Goal: Task Accomplishment & Management: Use online tool/utility

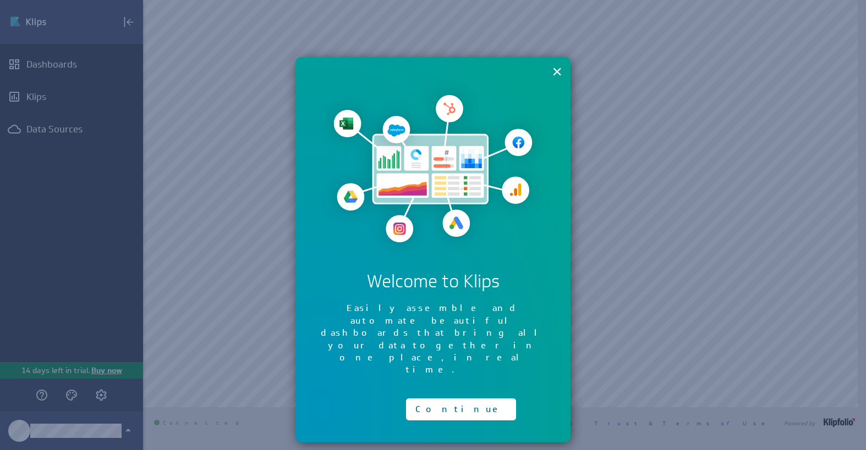
click at [350, 85] on img at bounding box center [432, 168] width 231 height 179
click at [554, 70] on button "×" at bounding box center [557, 72] width 10 height 22
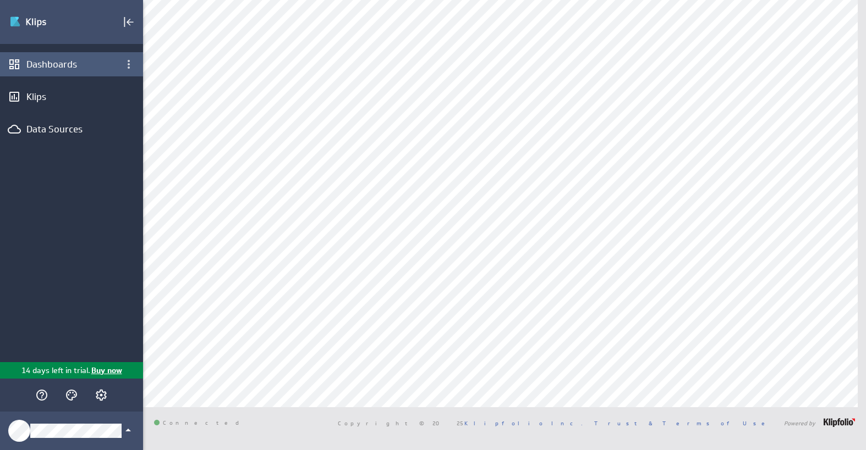
click at [86, 65] on div "Dashboards" at bounding box center [71, 64] width 90 height 12
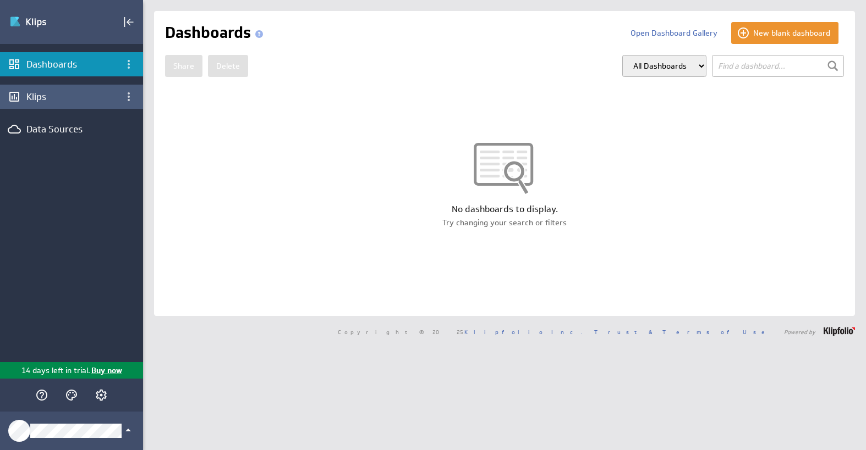
click at [52, 100] on div "Klips" at bounding box center [71, 97] width 90 height 12
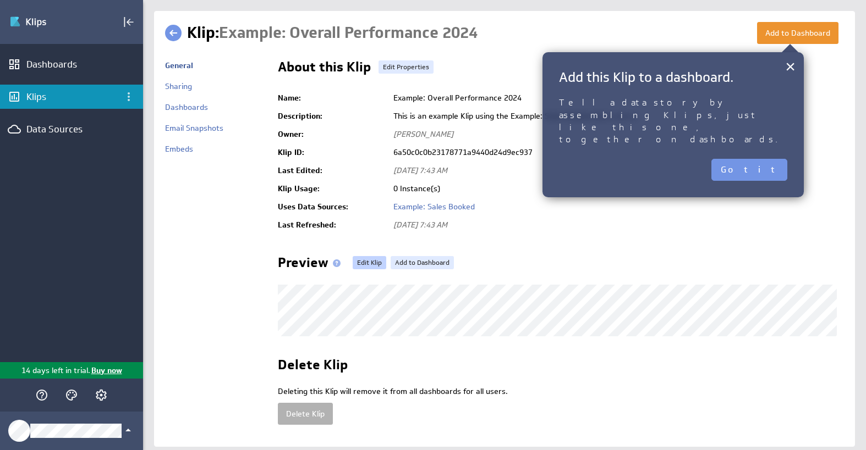
click at [368, 262] on link "Edit Klip" at bounding box center [370, 262] width 34 height 13
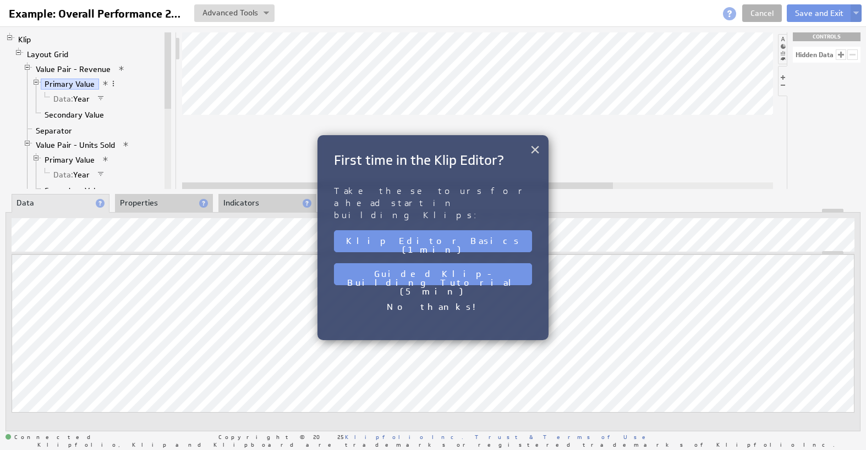
click at [532, 150] on button "×" at bounding box center [535, 150] width 10 height 22
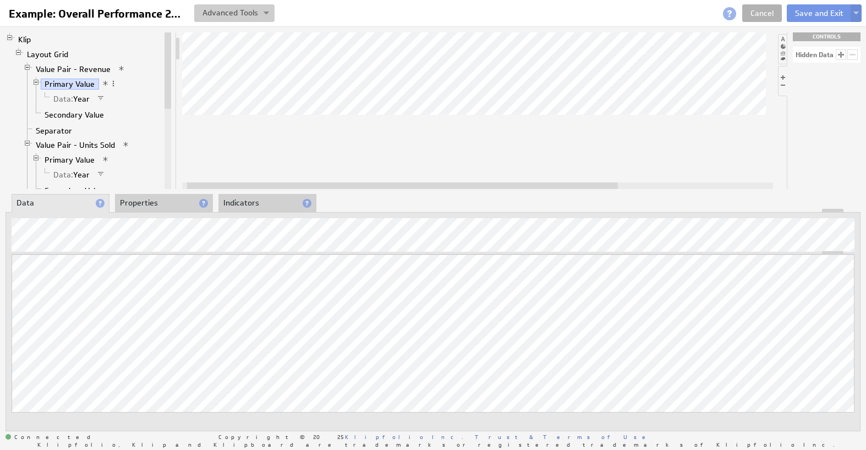
click at [267, 14] on img at bounding box center [266, 14] width 6 height 4
click at [223, 69] on td "Manage Variables..." at bounding box center [197, 71] width 92 height 18
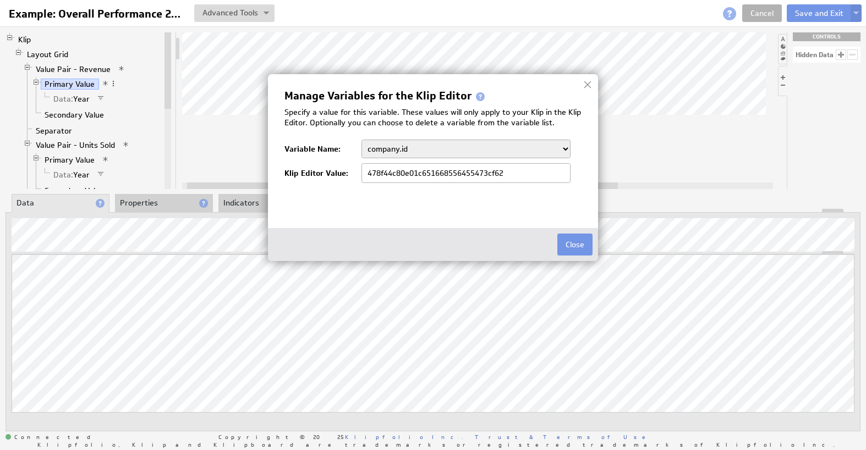
click at [589, 87] on div at bounding box center [587, 84] width 17 height 17
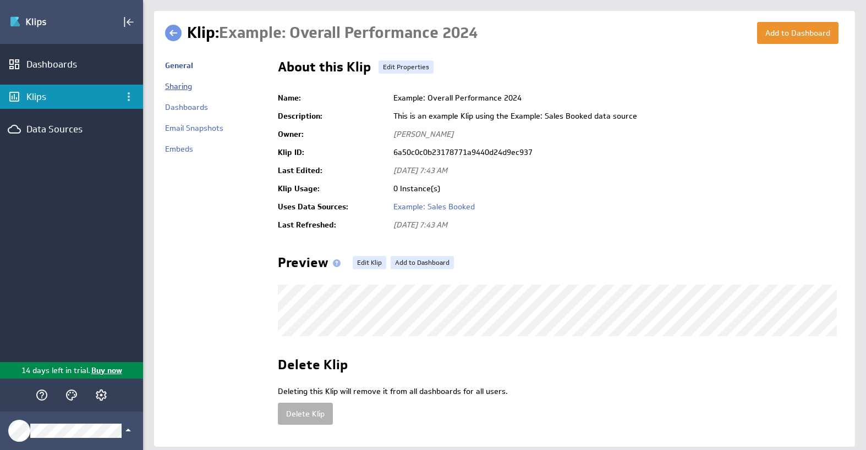
click at [184, 85] on link "Sharing" at bounding box center [178, 86] width 27 height 10
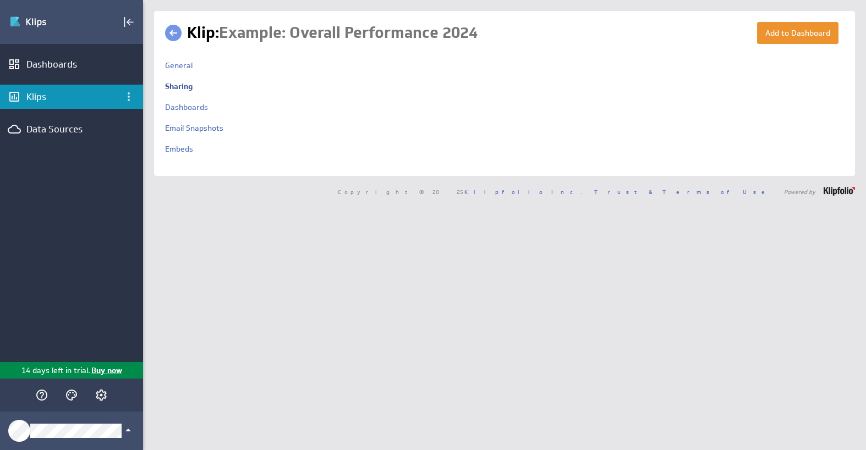
click at [196, 106] on link "Dashboards" at bounding box center [186, 107] width 43 height 10
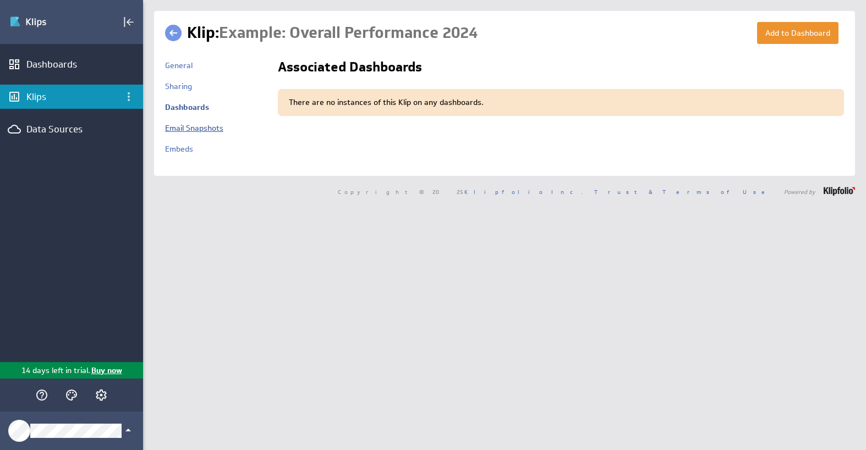
click at [199, 128] on link "Email Snapshots" at bounding box center [194, 128] width 58 height 10
click at [182, 147] on link "Embeds" at bounding box center [179, 149] width 28 height 10
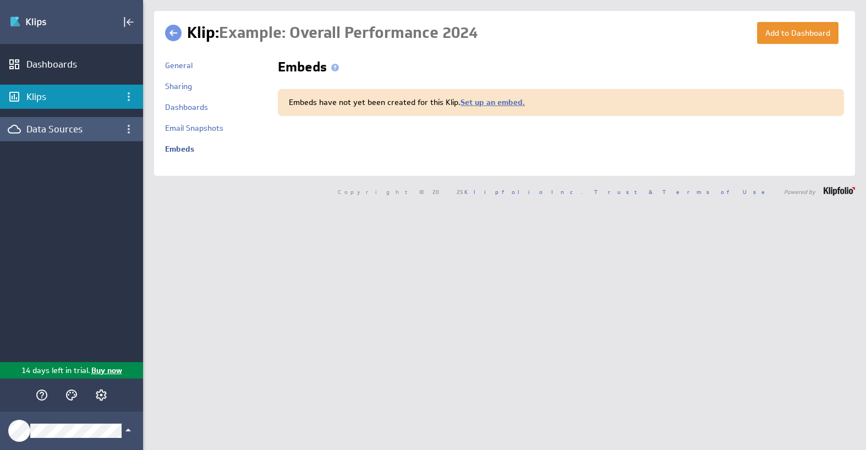
click at [51, 130] on div "Data Sources" at bounding box center [71, 129] width 90 height 12
